Goal: Check status: Check status

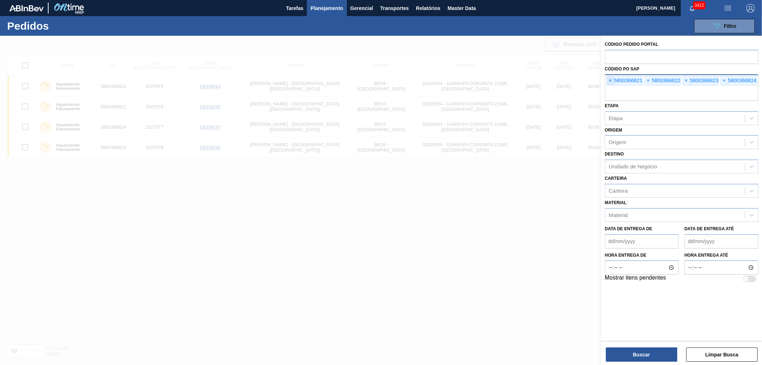
click at [609, 81] on span "×" at bounding box center [610, 80] width 7 height 9
click at [609, 87] on input "text" at bounding box center [682, 94] width 154 height 14
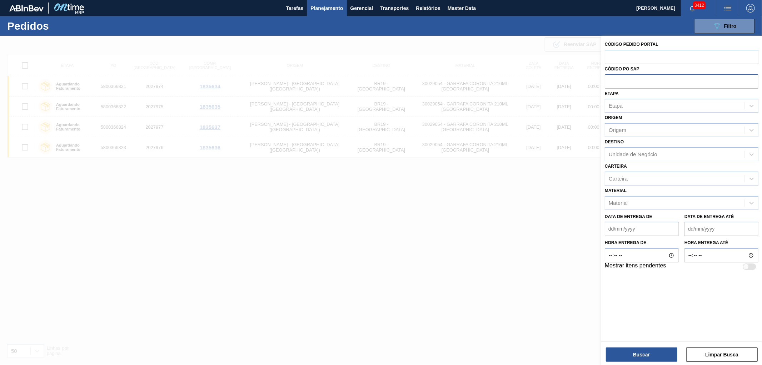
paste input "5800358373"
type input "5800358373"
drag, startPoint x: 626, startPoint y: 363, endPoint x: 630, endPoint y: 352, distance: 11.4
click at [627, 362] on div "Código Pedido Portal Códido PO SAP Etapa Etapa Origem Origem Destino Unidade de…" at bounding box center [681, 201] width 161 height 330
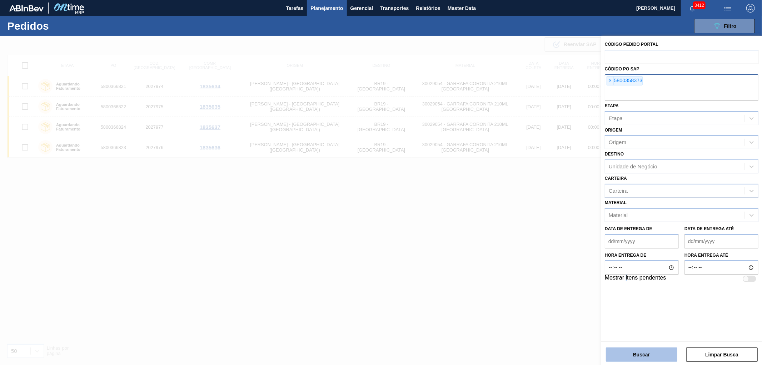
click at [633, 348] on button "Buscar" at bounding box center [641, 354] width 71 height 14
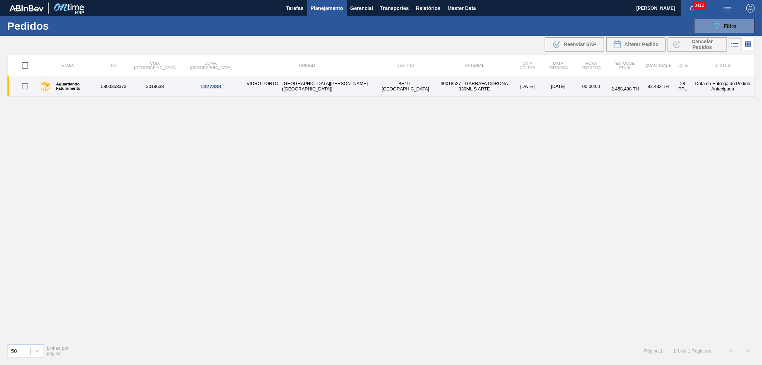
click at [708, 86] on td "Data da Entrega do Pedido Antecipada" at bounding box center [723, 86] width 64 height 20
